Goal: Information Seeking & Learning: Learn about a topic

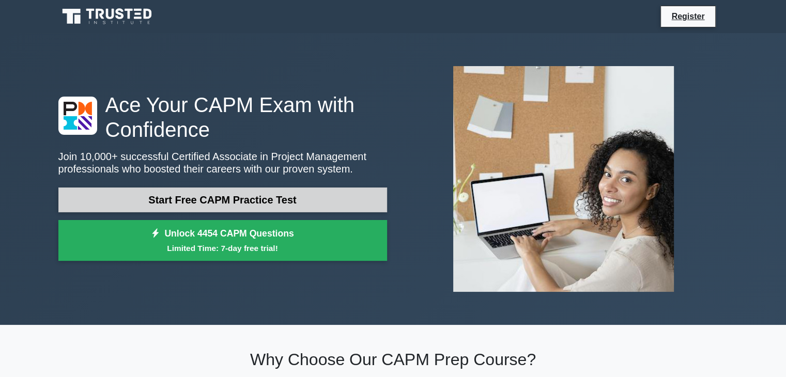
click at [264, 196] on link "Start Free CAPM Practice Test" at bounding box center [222, 200] width 329 height 25
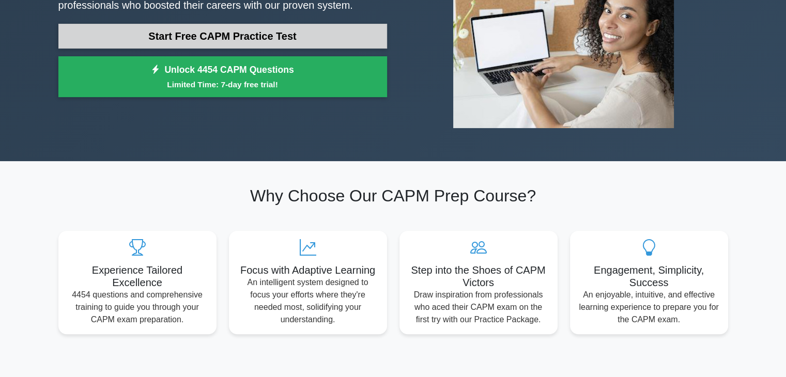
scroll to position [207, 0]
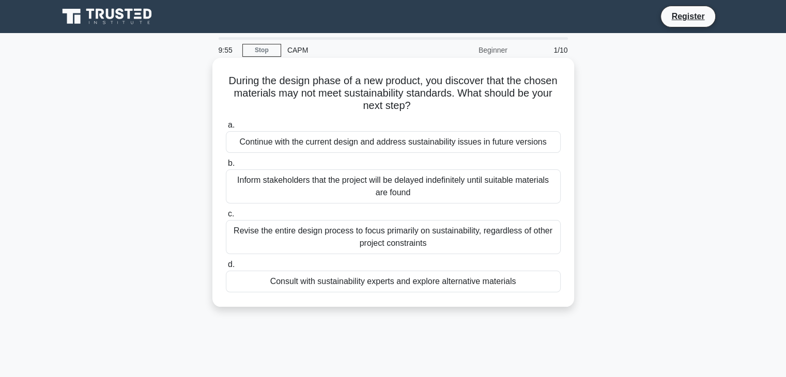
click at [439, 145] on div "Continue with the current design and address sustainability issues in future ve…" at bounding box center [393, 142] width 335 height 22
click at [226, 129] on input "a. Continue with the current design and address sustainability issues in future…" at bounding box center [226, 125] width 0 height 7
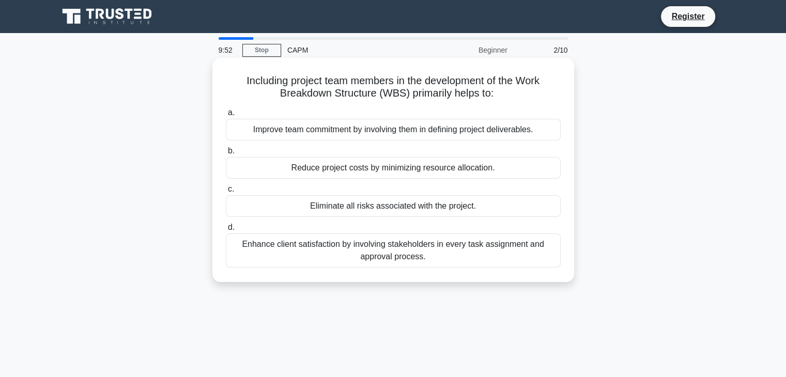
click at [437, 127] on div "Improve team commitment by involving them in defining project deliverables." at bounding box center [393, 130] width 335 height 22
click at [226, 116] on input "a. Improve team commitment by involving them in defining project deliverables." at bounding box center [226, 113] width 0 height 7
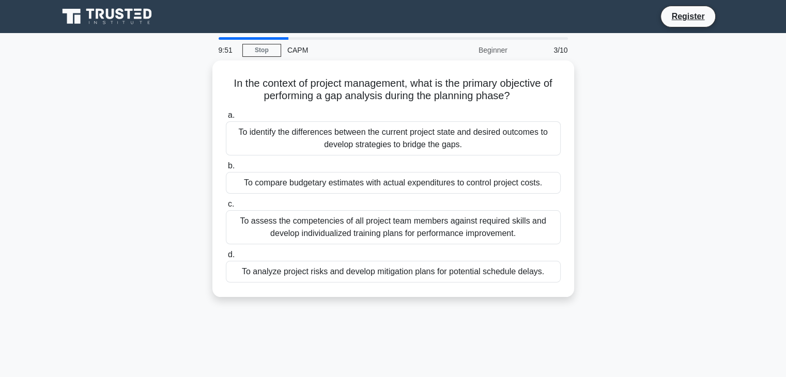
click at [437, 128] on div "To identify the differences between the current project state and desired outco…" at bounding box center [393, 138] width 335 height 34
click at [226, 119] on input "a. To identify the differences between the current project state and desired ou…" at bounding box center [226, 115] width 0 height 7
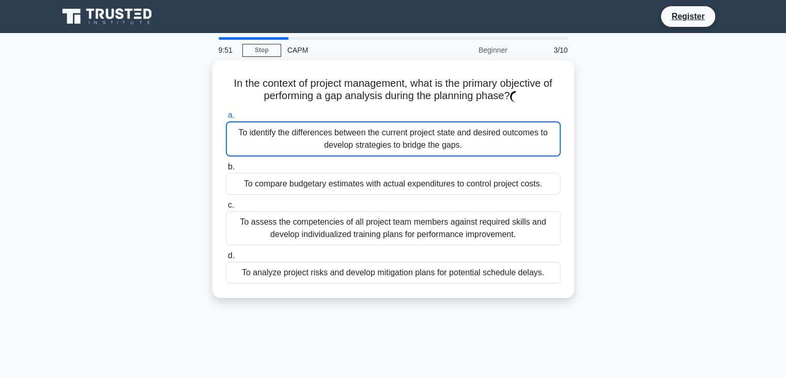
click at [437, 128] on div "To identify the differences between the current project state and desired outco…" at bounding box center [393, 138] width 335 height 35
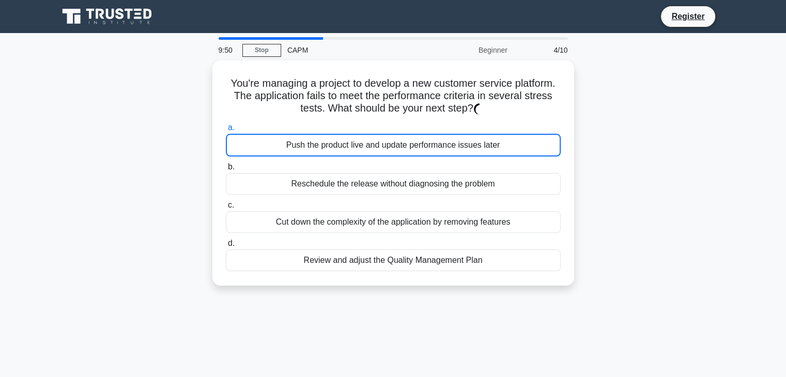
click at [438, 129] on label "a. Push the product live and update performance issues later" at bounding box center [393, 138] width 335 height 35
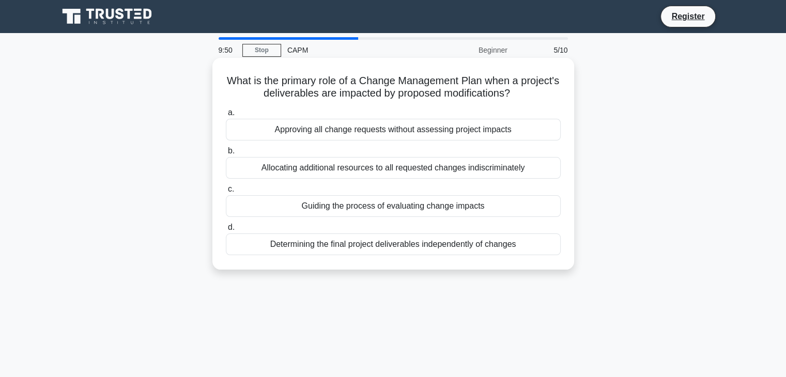
click at [448, 171] on div "Allocating additional resources to all requested changes indiscriminately" at bounding box center [393, 168] width 335 height 22
click at [226, 155] on input "b. Allocating additional resources to all requested changes indiscriminately" at bounding box center [226, 151] width 0 height 7
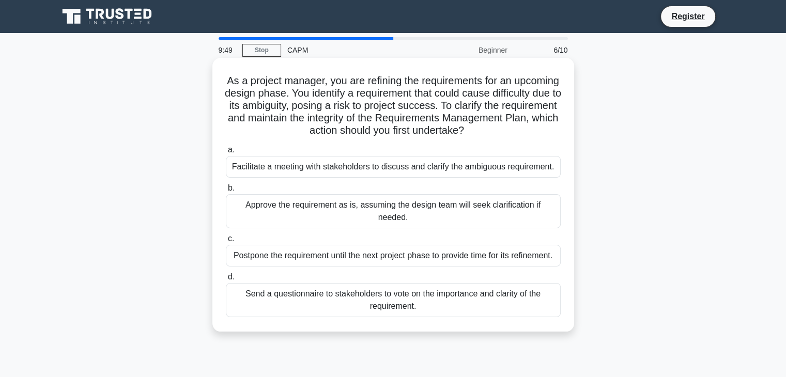
click at [436, 160] on div "Facilitate a meeting with stakeholders to discuss and clarify the ambiguous req…" at bounding box center [393, 167] width 335 height 22
click at [226, 154] on input "a. Facilitate a meeting with stakeholders to discuss and clarify the ambiguous …" at bounding box center [226, 150] width 0 height 7
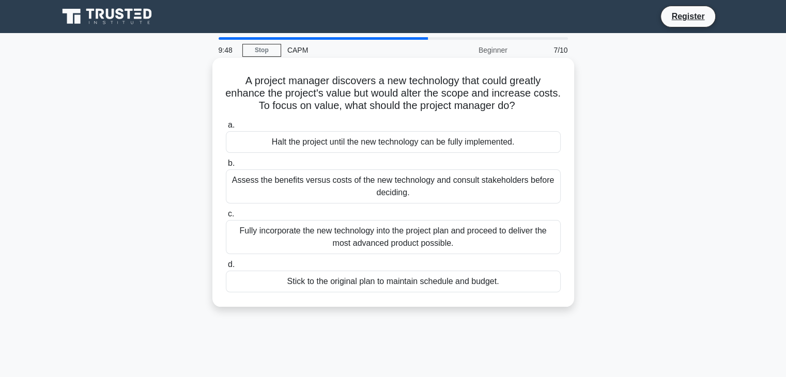
click at [426, 191] on div "Assess the benefits versus costs of the new technology and consult stakeholders…" at bounding box center [393, 187] width 335 height 34
click at [226, 167] on input "b. Assess the benefits versus costs of the new technology and consult stakehold…" at bounding box center [226, 163] width 0 height 7
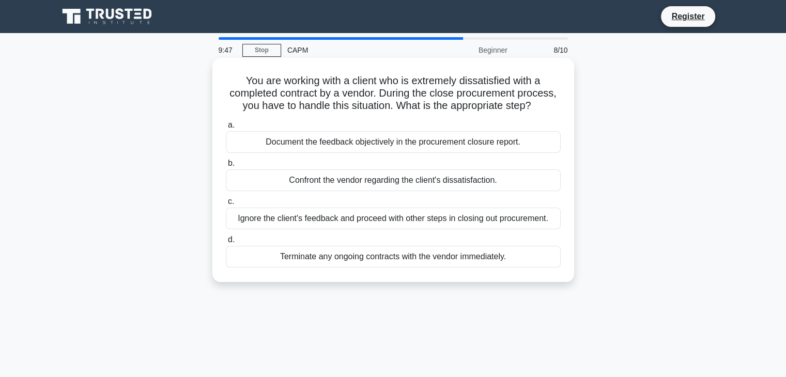
click at [412, 207] on label "c. Ignore the client's feedback and proceed with other steps in closing out pro…" at bounding box center [393, 212] width 335 height 34
click at [226, 205] on input "c. Ignore the client's feedback and proceed with other steps in closing out pro…" at bounding box center [226, 201] width 0 height 7
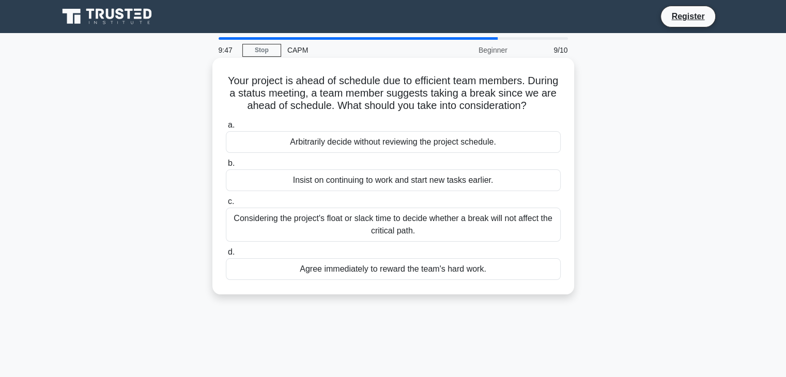
click at [411, 235] on div "Considering the project's float or slack time to decide whether a break will no…" at bounding box center [393, 225] width 335 height 34
click at [226, 205] on input "c. Considering the project's float or slack time to decide whether a break will…" at bounding box center [226, 201] width 0 height 7
